Goal: Task Accomplishment & Management: Use online tool/utility

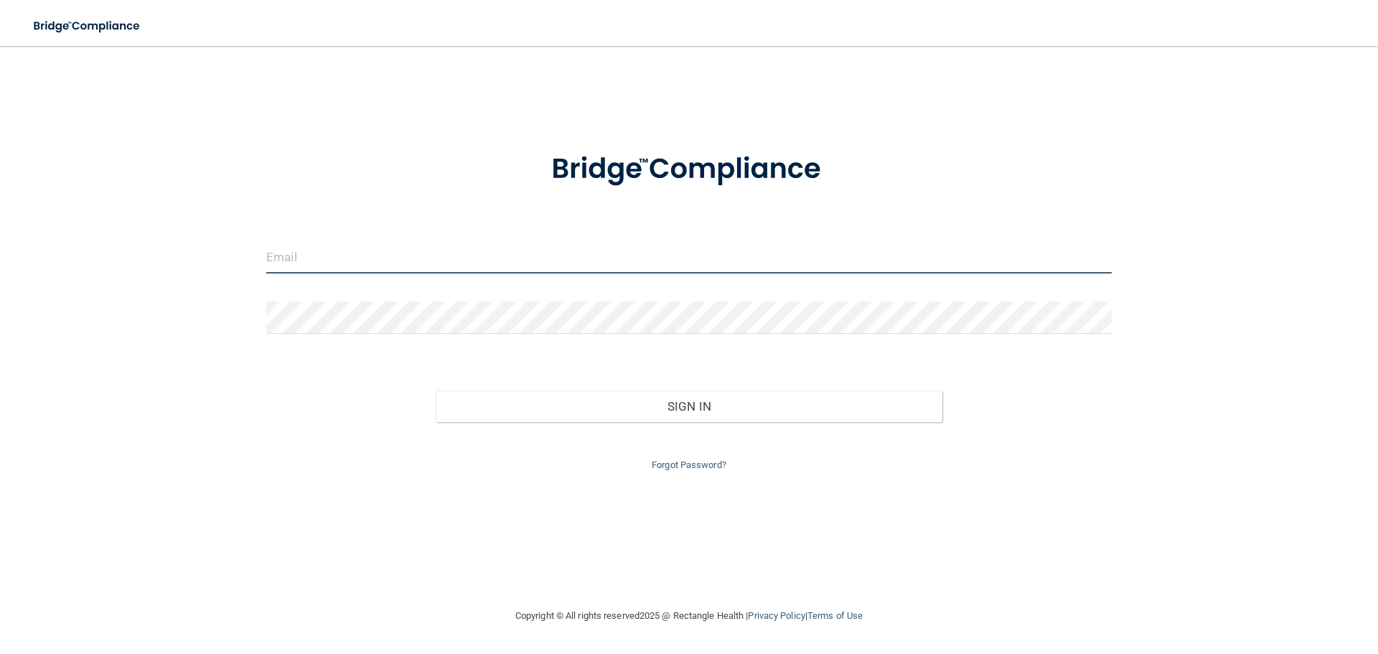
click at [503, 269] on input "email" at bounding box center [689, 257] width 846 height 32
type input "[EMAIL_ADDRESS][DOMAIN_NAME]"
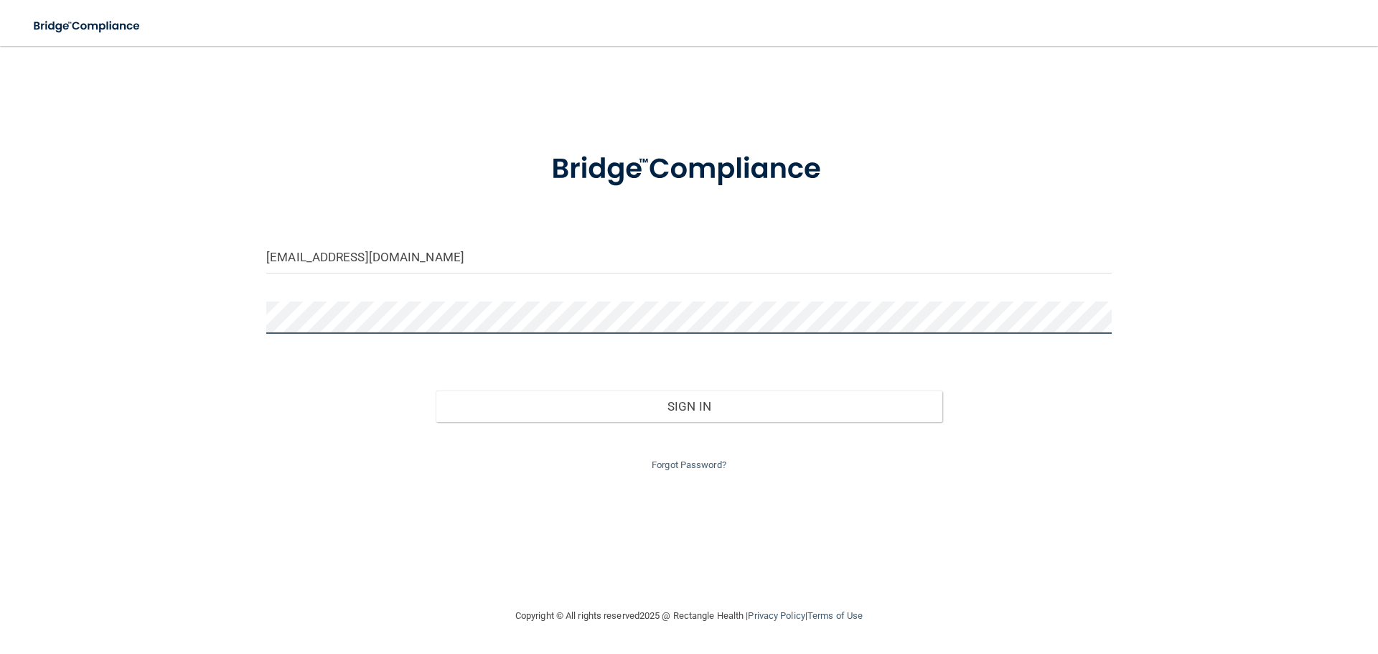
click at [436, 391] on button "Sign In" at bounding box center [690, 407] width 508 height 32
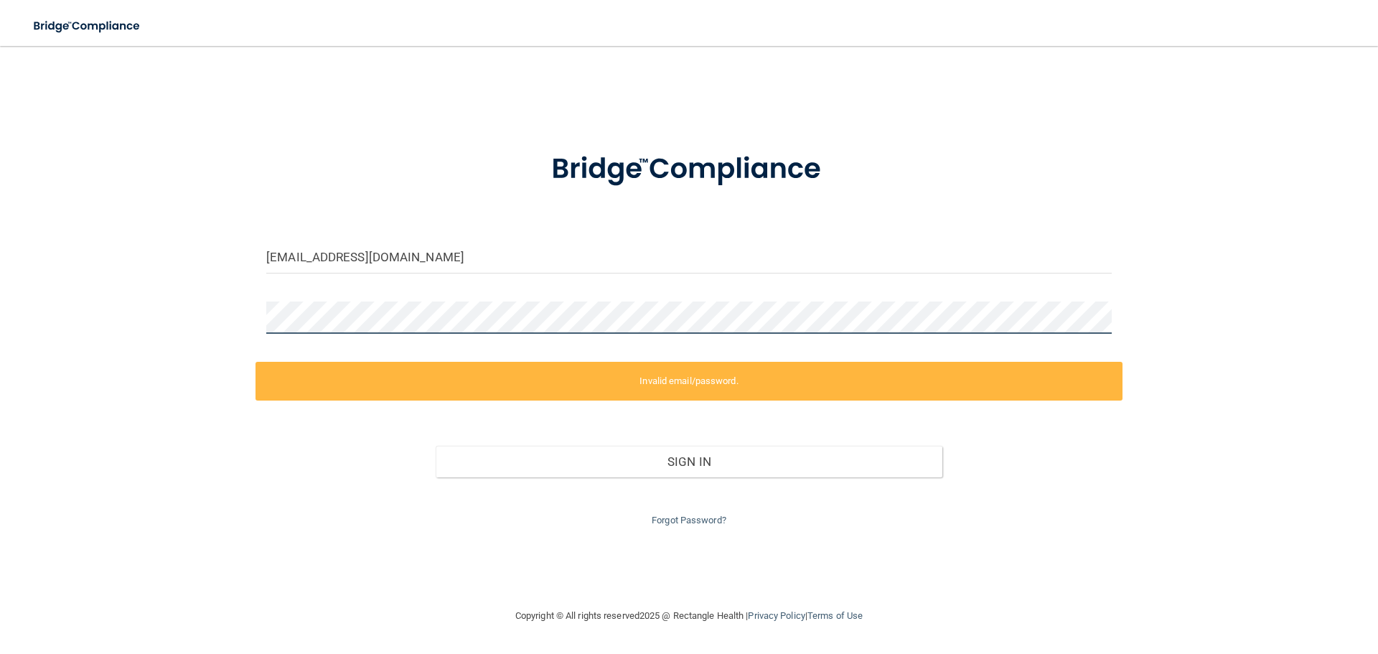
click at [205, 325] on div "paloaltooralhealth@outlook.com Invalid email/password. You don't have permissio…" at bounding box center [689, 326] width 1321 height 533
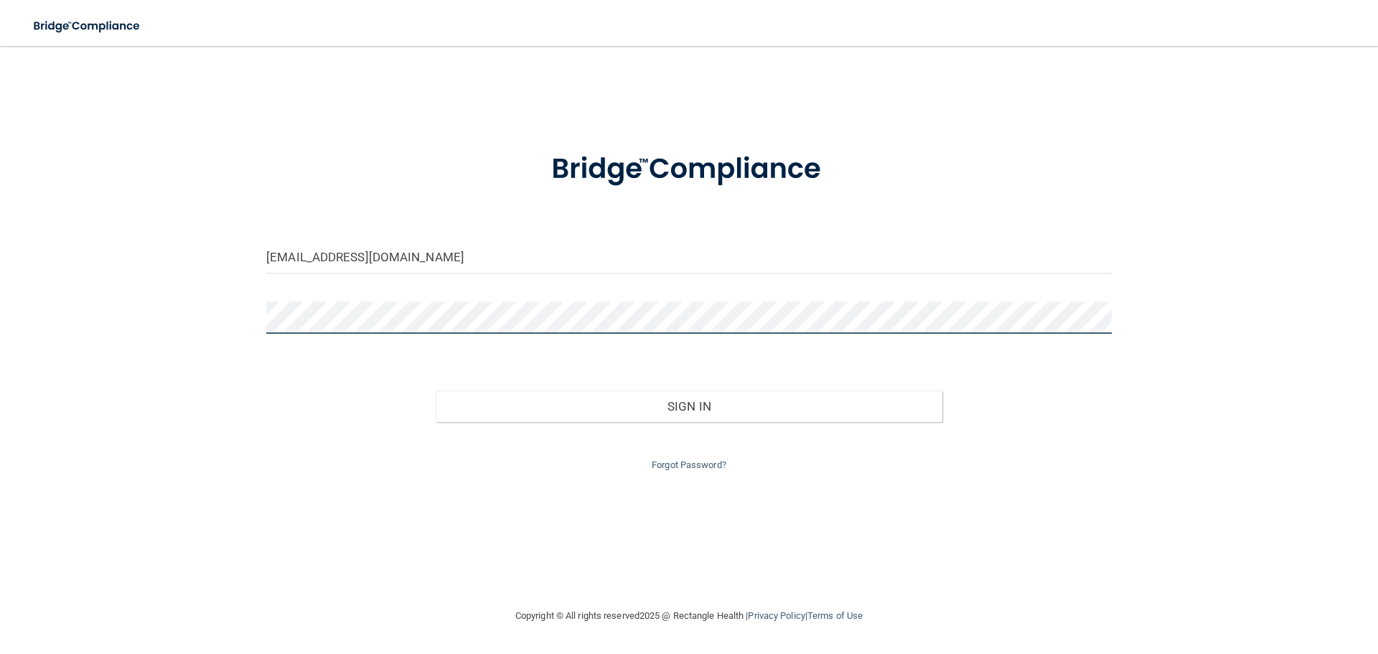
click at [436, 391] on button "Sign In" at bounding box center [690, 407] width 508 height 32
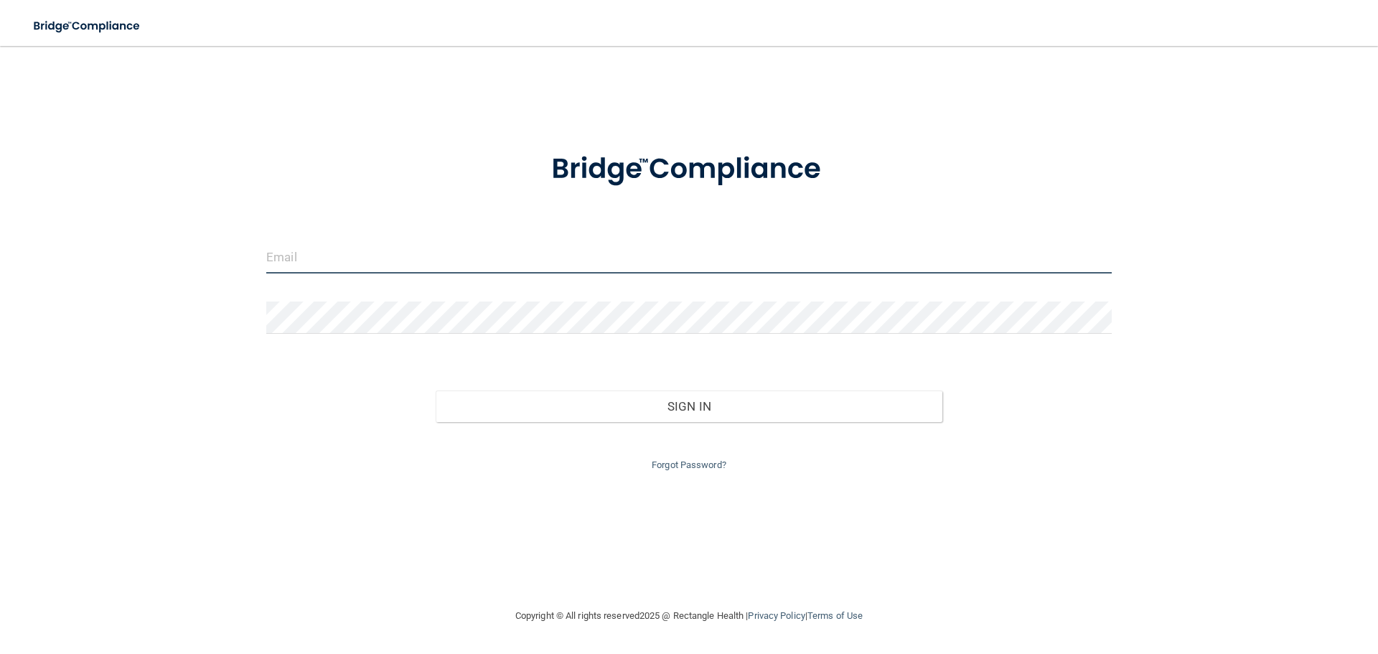
click at [325, 257] on input "email" at bounding box center [689, 257] width 846 height 32
type input "[EMAIL_ADDRESS][DOMAIN_NAME]"
